Goal: Task Accomplishment & Management: Complete application form

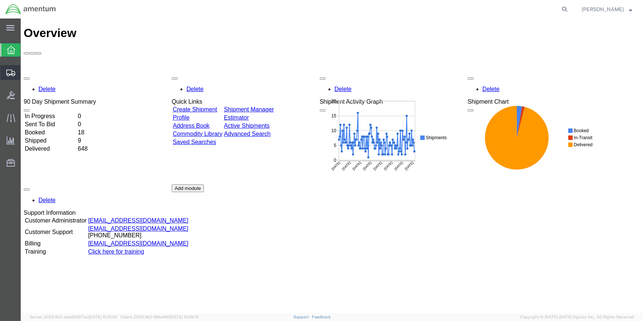
click at [11, 70] on icon at bounding box center [10, 73] width 9 height 7
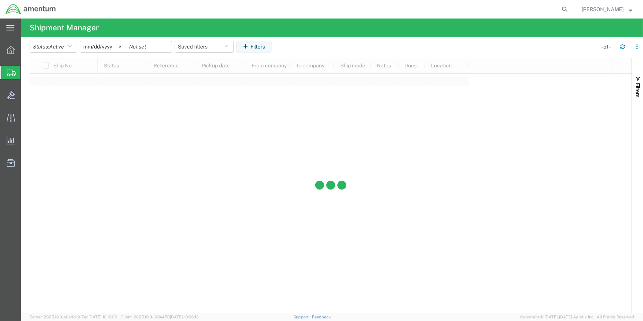
click at [0, 0] on span "Create Shipment" at bounding box center [0, 0] width 0 height 0
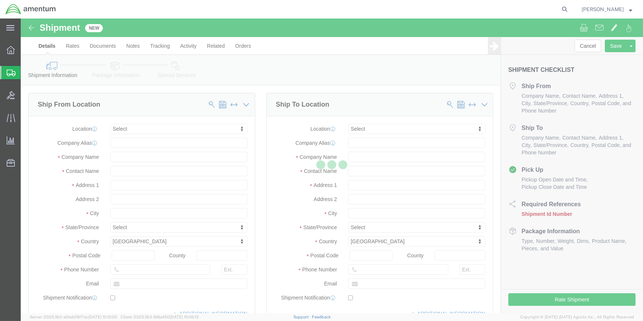
select select
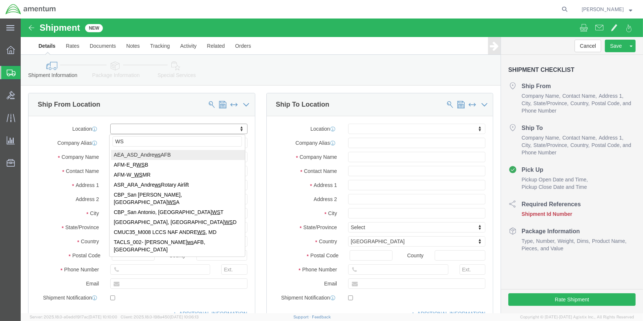
type input "WSA"
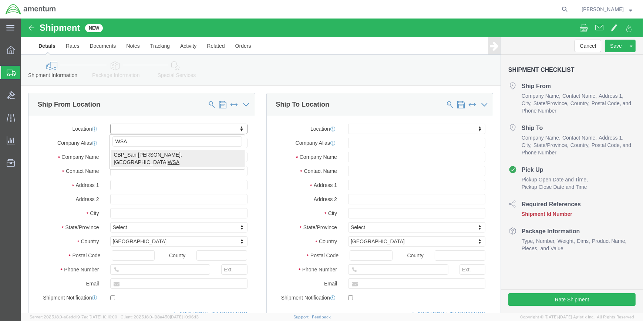
select select "49914"
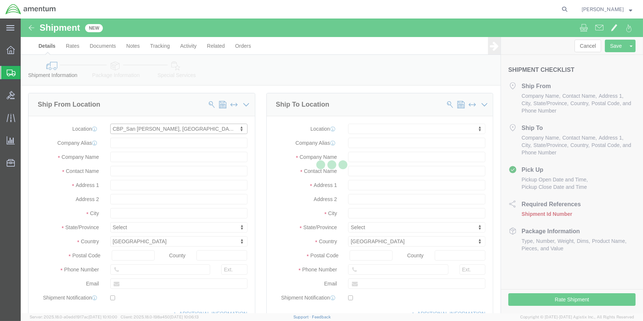
select select "[GEOGRAPHIC_DATA]"
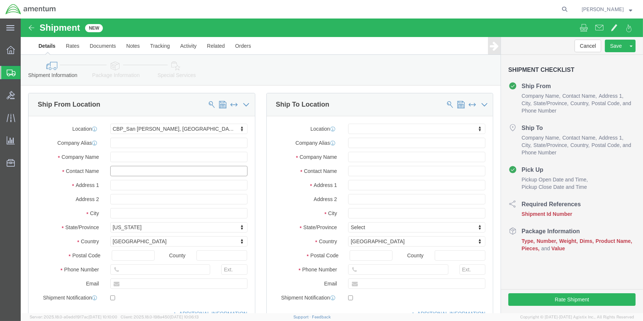
drag, startPoint x: 90, startPoint y: 152, endPoint x: 168, endPoint y: 143, distance: 78.8
click input "text"
type input "[PERSON_NAME]"
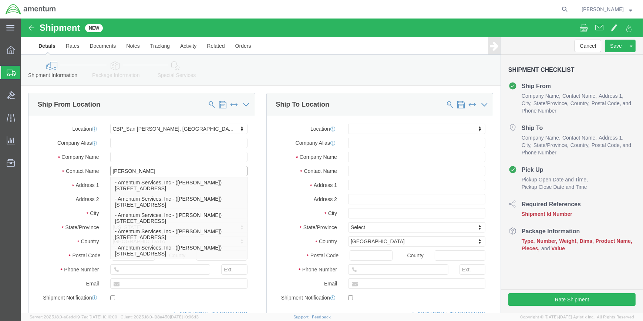
type input "[PERSON_NAME]"
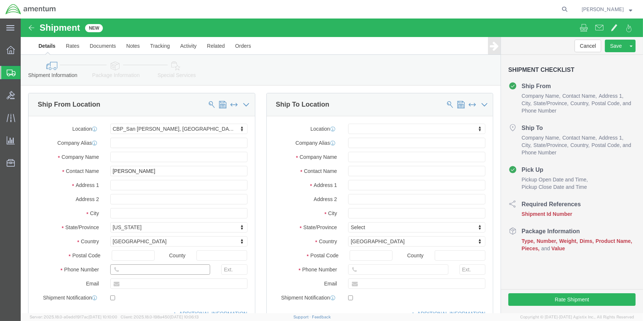
click input "text"
type input "[PHONE_NUMBER]"
drag, startPoint x: 135, startPoint y: 262, endPoint x: 99, endPoint y: 266, distance: 36.1
click input "text"
type input "[PERSON_NAME][EMAIL_ADDRESS][PERSON_NAME][DOMAIN_NAME]"
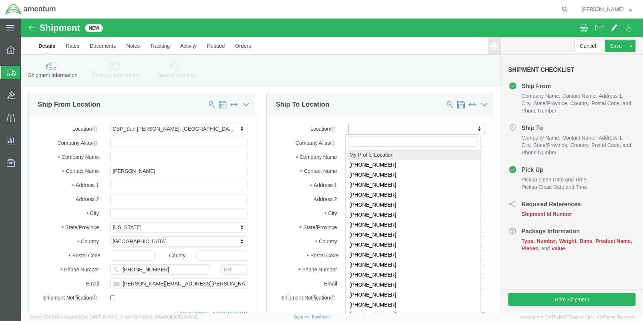
type input "t"
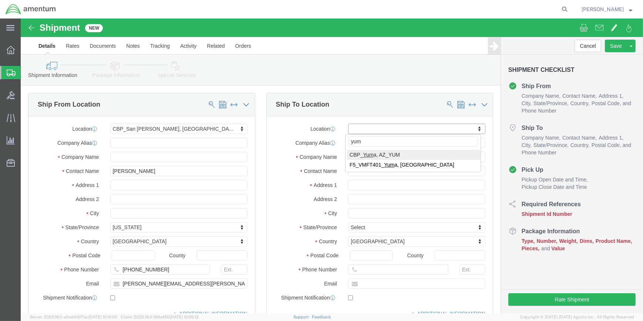
type input "yum"
select select "49951"
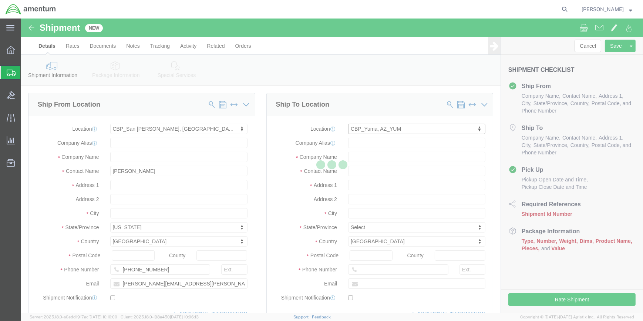
select select "AZ"
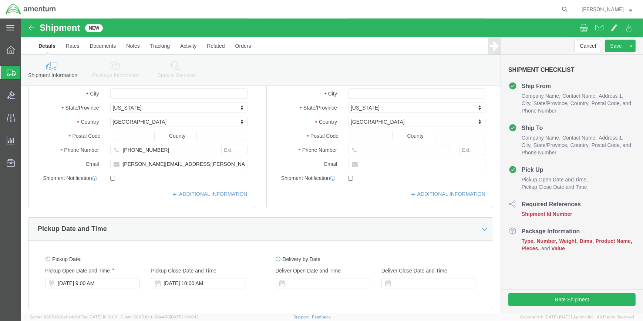
scroll to position [201, 0]
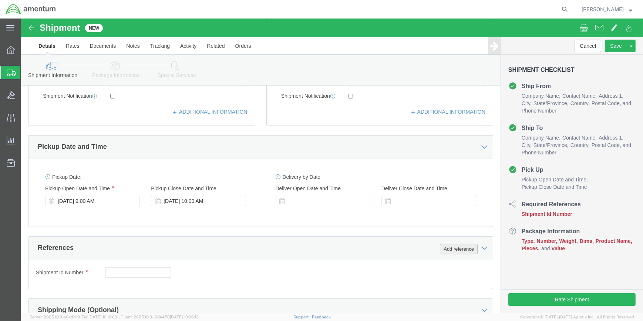
click button "Add reference"
drag, startPoint x: 227, startPoint y: 253, endPoint x: 220, endPoint y: 247, distance: 9.0
click select "Select Account Type Activity ID Airline Appointment Number ASN Batch Request # …"
select select "CUSTREF"
click select "Select Account Type Activity ID Airline Appointment Number ASN Batch Request # …"
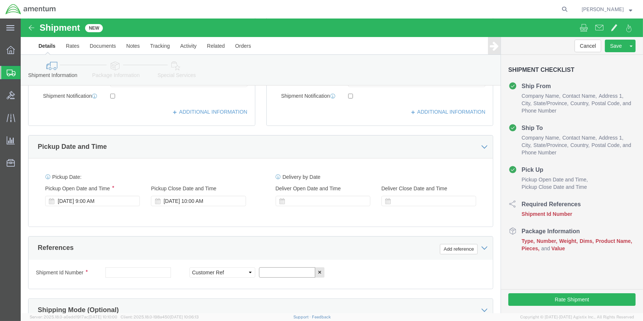
drag, startPoint x: 282, startPoint y: 252, endPoint x: 359, endPoint y: 218, distance: 84.4
click input "text"
type input "328998"
click button "Add reference"
drag, startPoint x: 379, startPoint y: 253, endPoint x: 370, endPoint y: 247, distance: 10.0
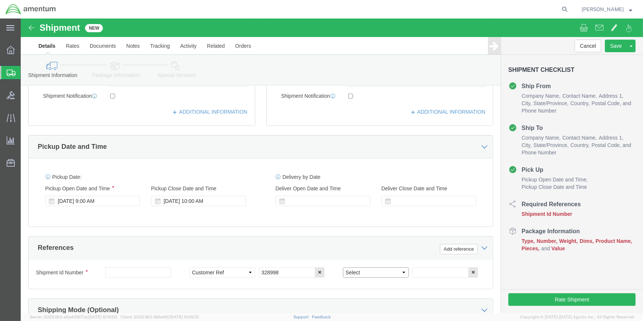
click select "Select Account Type Activity ID Airline Appointment Number ASN Batch Request # …"
drag, startPoint x: 380, startPoint y: 253, endPoint x: 375, endPoint y: 247, distance: 8.1
click select "Select Account Type Activity ID Airline Appointment Number ASN Batch Request # …"
select select "DEPT"
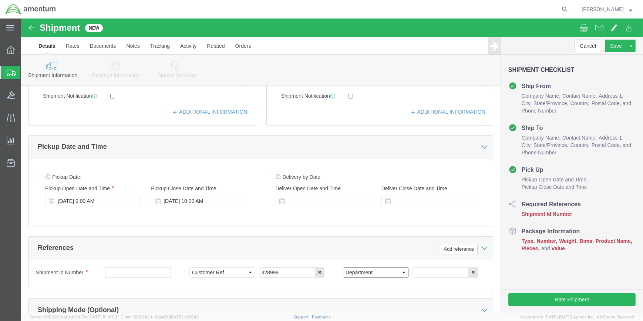
click select "Select Account Type Activity ID Airline Appointment Number ASN Batch Request # …"
click input "text"
type input "c"
type input "CBP"
click button "Add reference"
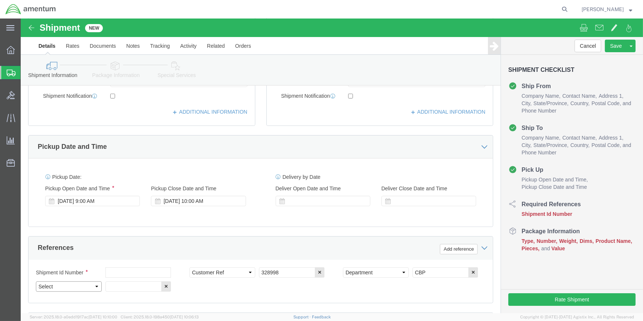
drag, startPoint x: 75, startPoint y: 268, endPoint x: 72, endPoint y: 261, distance: 6.8
click select "Select Account Type Activity ID Airline Appointment Number ASN Batch Request # …"
select select "PROJNUM"
click select "Select Account Type Activity ID Airline Appointment Number ASN Batch Request # …"
drag, startPoint x: 122, startPoint y: 267, endPoint x: 298, endPoint y: 279, distance: 176.7
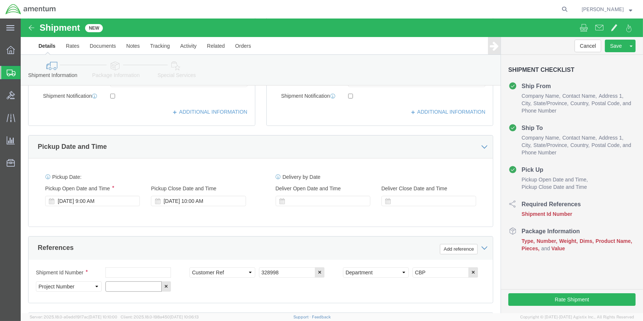
click input "text"
click input "6118.03.03.2219.000.WSA.0000"
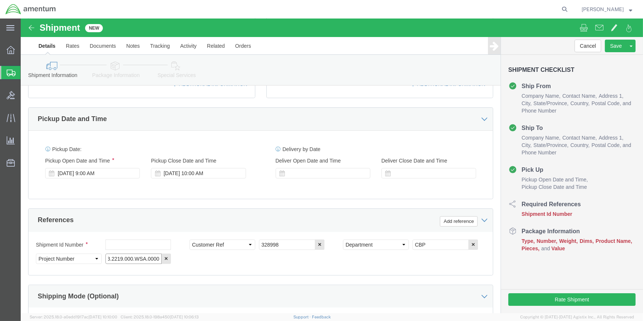
scroll to position [336, 0]
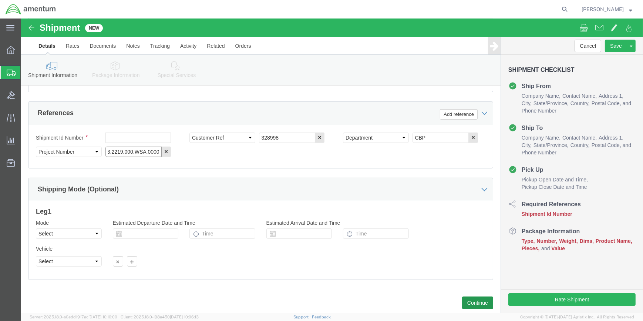
type input "6118.03.03.2219.000.WSA.0000"
click button "Continue"
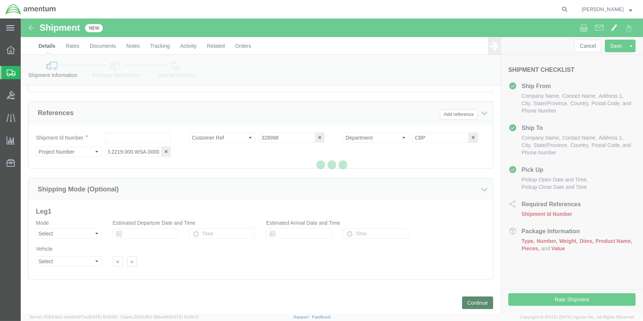
scroll to position [0, 0]
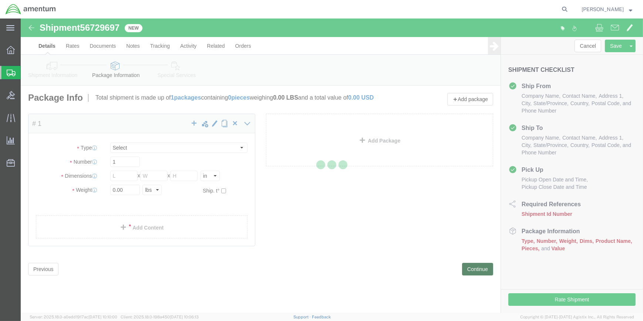
select select "CBOX"
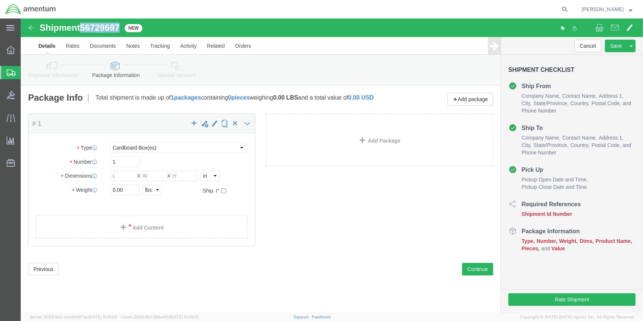
drag, startPoint x: 62, startPoint y: 9, endPoint x: 104, endPoint y: 8, distance: 41.8
click div "Shipment 56729697 New"
drag, startPoint x: 104, startPoint y: 8, endPoint x: 87, endPoint y: 7, distance: 17.0
copy span "56729697"
click icon
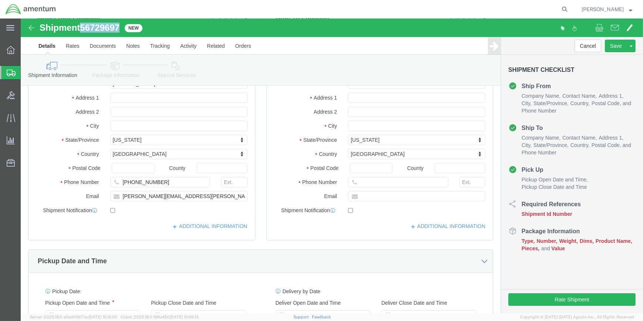
scroll to position [201, 0]
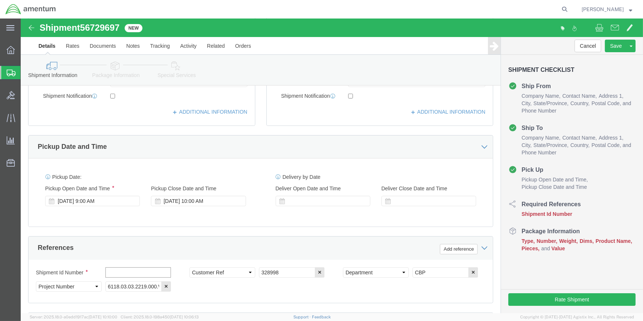
click input "text"
paste input "56729697"
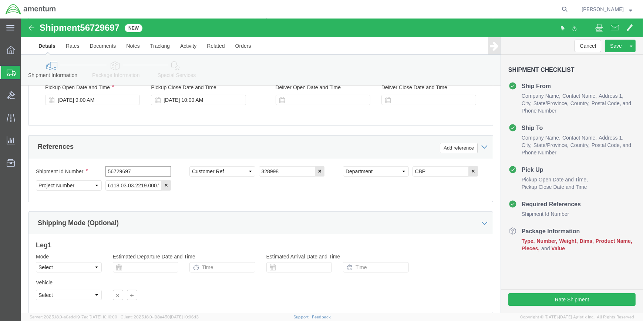
scroll to position [354, 0]
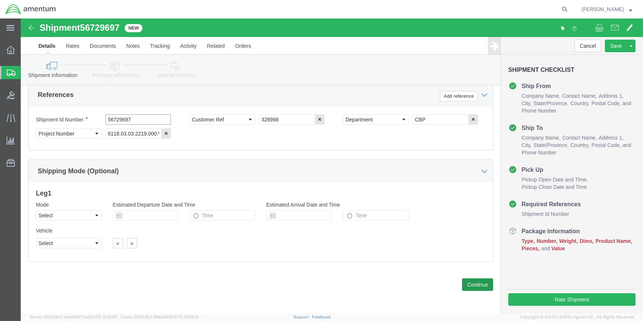
type input "56729697"
click button "Continue"
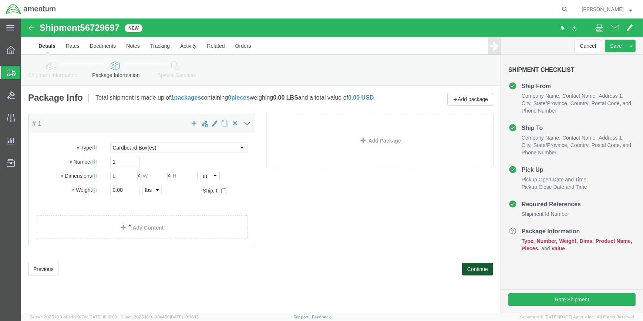
scroll to position [0, 0]
click input "text"
type input "18"
type input "12"
type input "10"
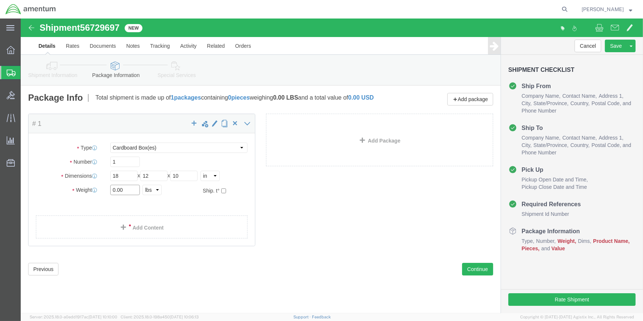
click input "0.00"
type input "0"
type input "18"
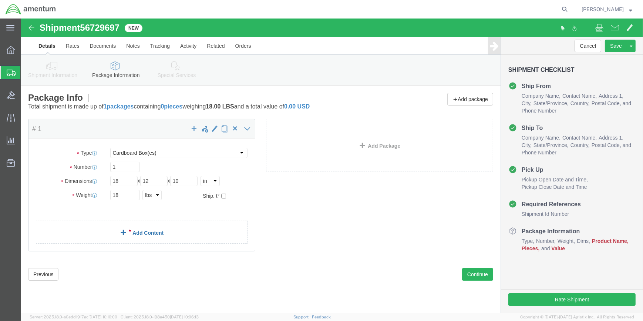
click link "Add Content"
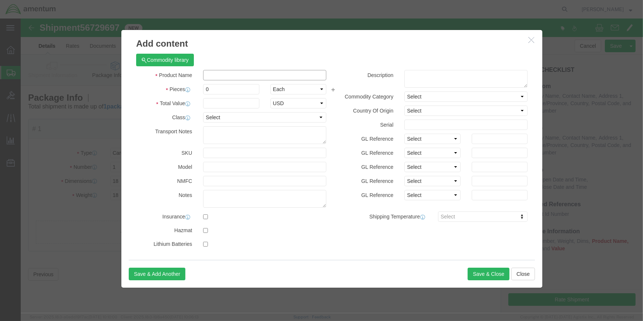
click input "text"
type input "SURVIVAL KIT"
type input "1"
type input ".24"
click input "text"
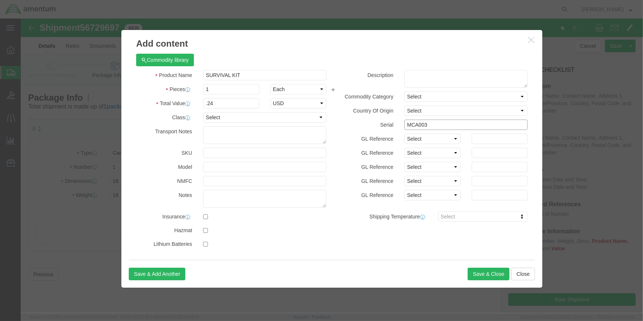
type input "MCA003"
drag, startPoint x: 184, startPoint y: 212, endPoint x: 189, endPoint y: 204, distance: 9.6
click input "checkbox"
checkbox input "true"
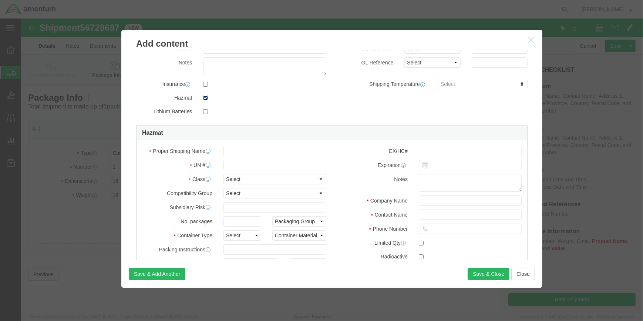
scroll to position [134, 0]
click input "text"
type input "LIFE-SAVING APPLIANCES, NOT SELF-INFLATING"
click input "text"
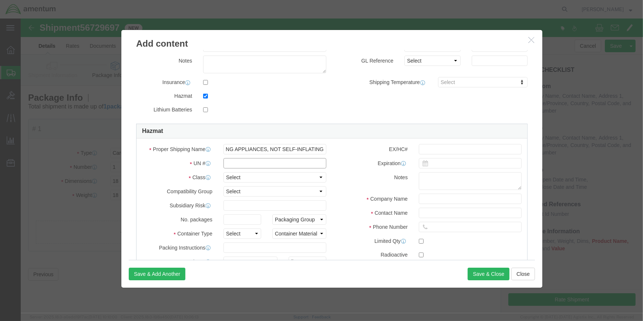
scroll to position [0, 0]
type input "3072"
drag, startPoint x: 296, startPoint y: 158, endPoint x: 246, endPoint y: 173, distance: 52.1
click select "Select 1 Explosive 1.1 Explosive 1.2 Explosive 1.3 Explosive 1.4 Explosive 1.5 …"
select select "9 Miscellaneous"
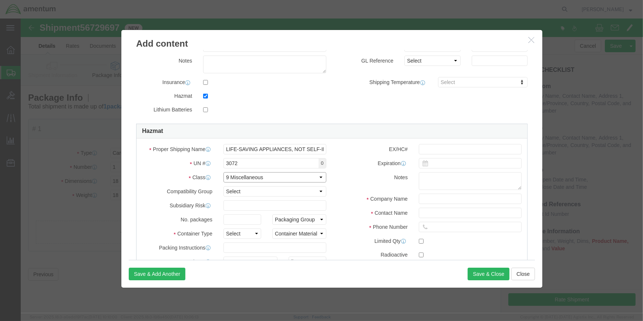
click select "Select 1 Explosive 1.1 Explosive 1.2 Explosive 1.3 Explosive 1.4 Explosive 1.5 …"
click select "Select 1 - Drums 2 - Reserved 3 - Jerricans 4 - Boxes 5 - Bags 6 - Composite Pa…"
select select "BOXES"
click select "Select 1 - Drums 2 - Reserved 3 - Jerricans 4 - Boxes 5 - Bags 6 - Composite Pa…"
click select "Container Material A - Steel (all types and surface treatments) B - Aluminum C …"
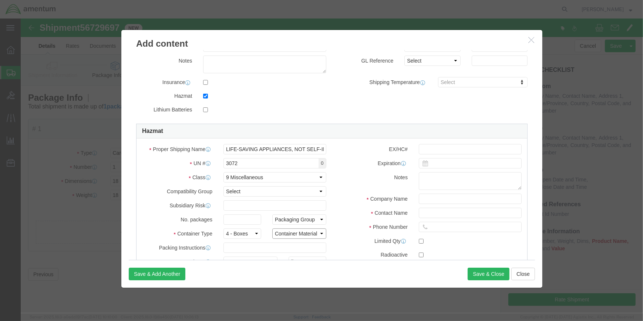
select select "FIBERBOARD"
click select "Container Material A - Steel (all types and surface treatments) B - Aluminum C …"
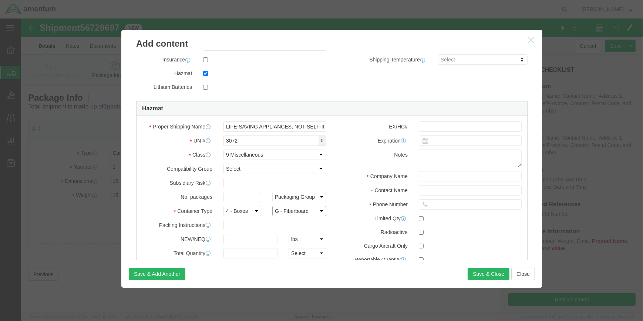
scroll to position [195, 0]
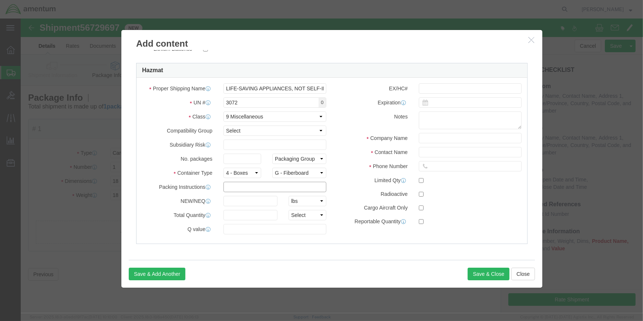
click input "text"
type input "955"
drag, startPoint x: 220, startPoint y: 196, endPoint x: 228, endPoint y: 195, distance: 8.1
click input "text"
type input "7.7"
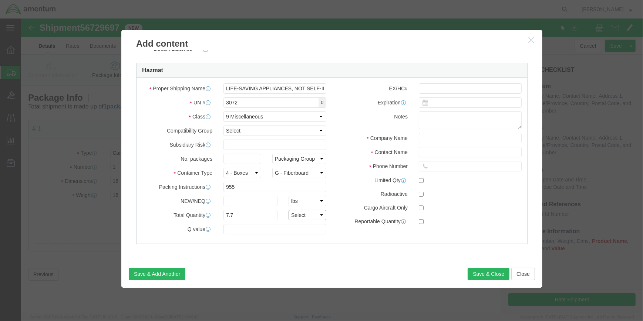
click select "Select curies gallons kgs lbs liters milliliters"
select select "KGS"
click select "Select curies gallons kgs lbs liters milliliters"
click input "text"
type input "CHEMTREC"
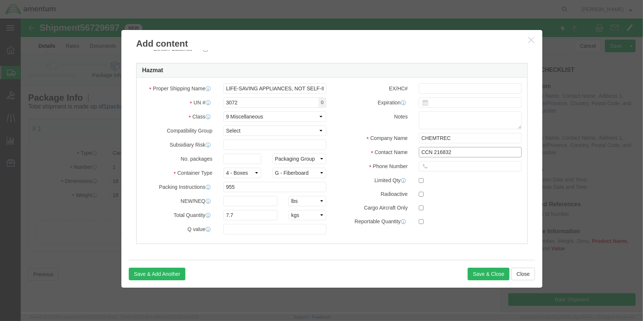
type input "CCN 216832"
type input "[PHONE_NUMBER]"
click button "Save & Close"
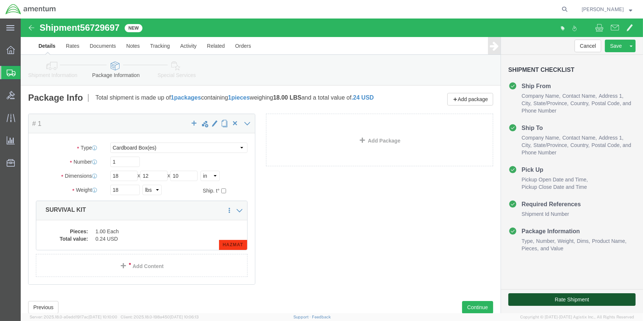
drag, startPoint x: 508, startPoint y: 279, endPoint x: 427, endPoint y: 262, distance: 83.0
click button "Rate Shipment"
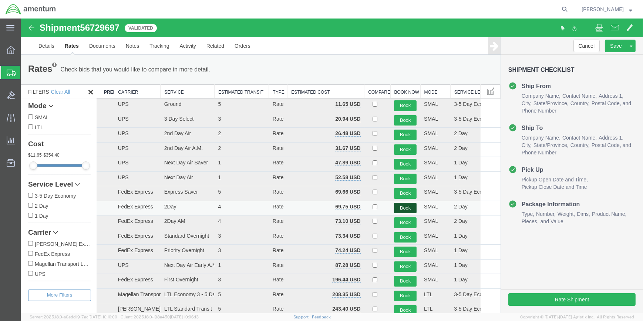
click at [397, 207] on button "Book" at bounding box center [405, 208] width 23 height 11
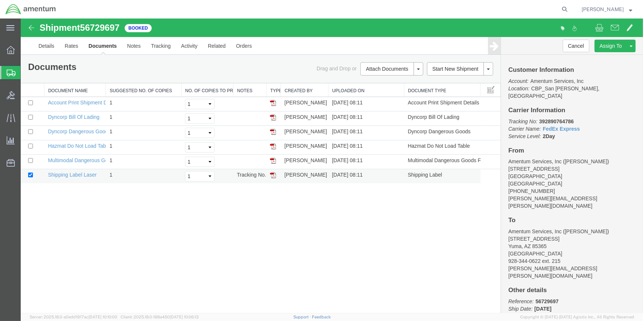
click at [274, 174] on img at bounding box center [273, 175] width 6 height 6
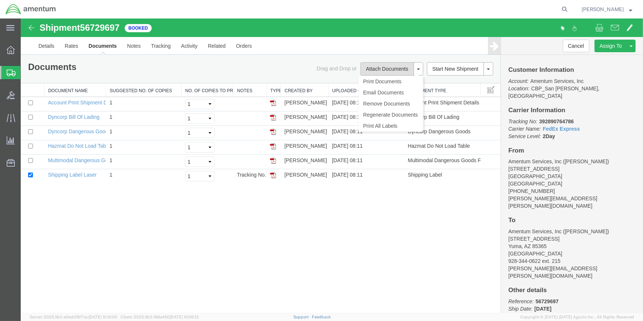
click at [380, 67] on button "Attach Documents" at bounding box center [386, 68] width 53 height 13
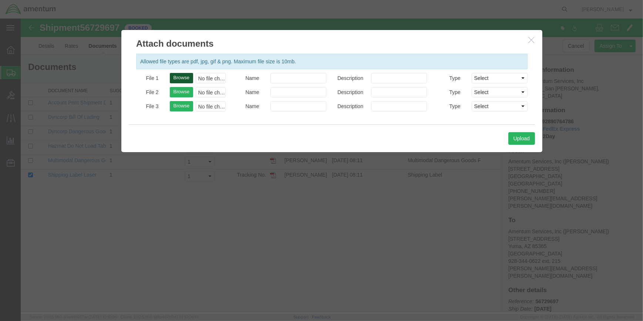
click at [177, 74] on button "Browse" at bounding box center [181, 78] width 23 height 10
type input "C:\fakepath\YUM 56729697.pdf"
click at [523, 136] on button "Upload" at bounding box center [521, 138] width 27 height 13
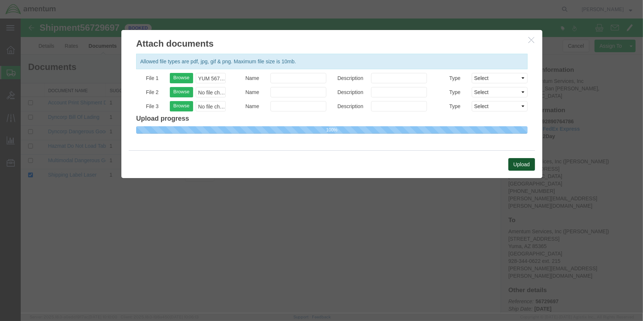
select select
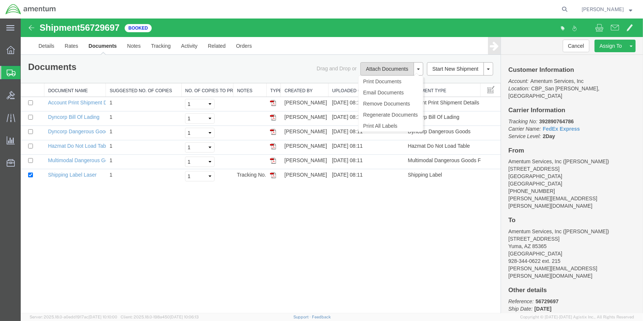
click at [377, 67] on button "Attach Documents" at bounding box center [386, 68] width 53 height 13
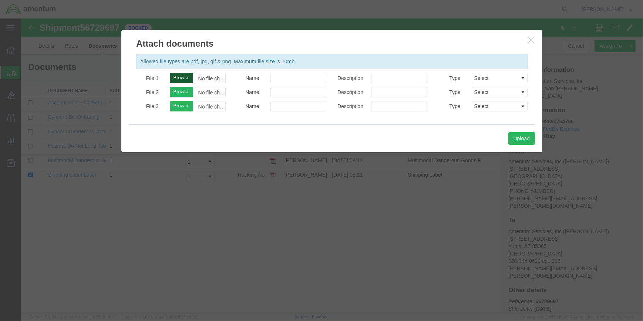
click at [180, 78] on button "Browse" at bounding box center [181, 78] width 23 height 10
type input "C:\fakepath\YUM 56729697.pdf"
click at [522, 137] on button "Upload" at bounding box center [521, 138] width 27 height 13
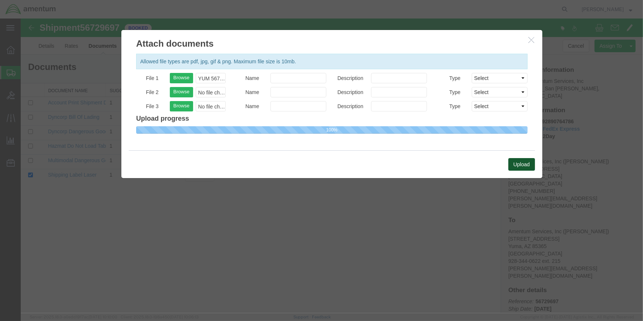
select select
